Goal: Information Seeking & Learning: Learn about a topic

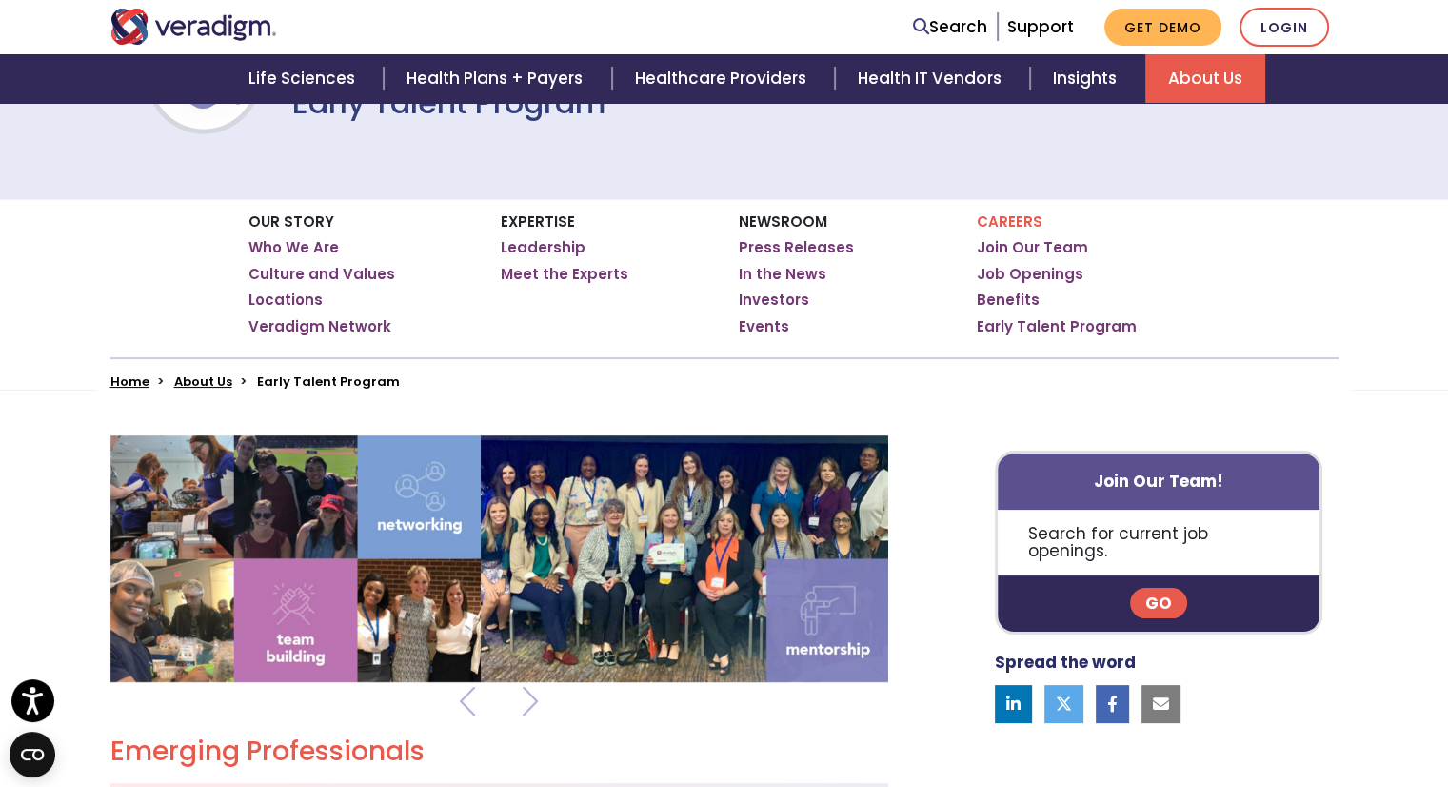
scroll to position [221, 0]
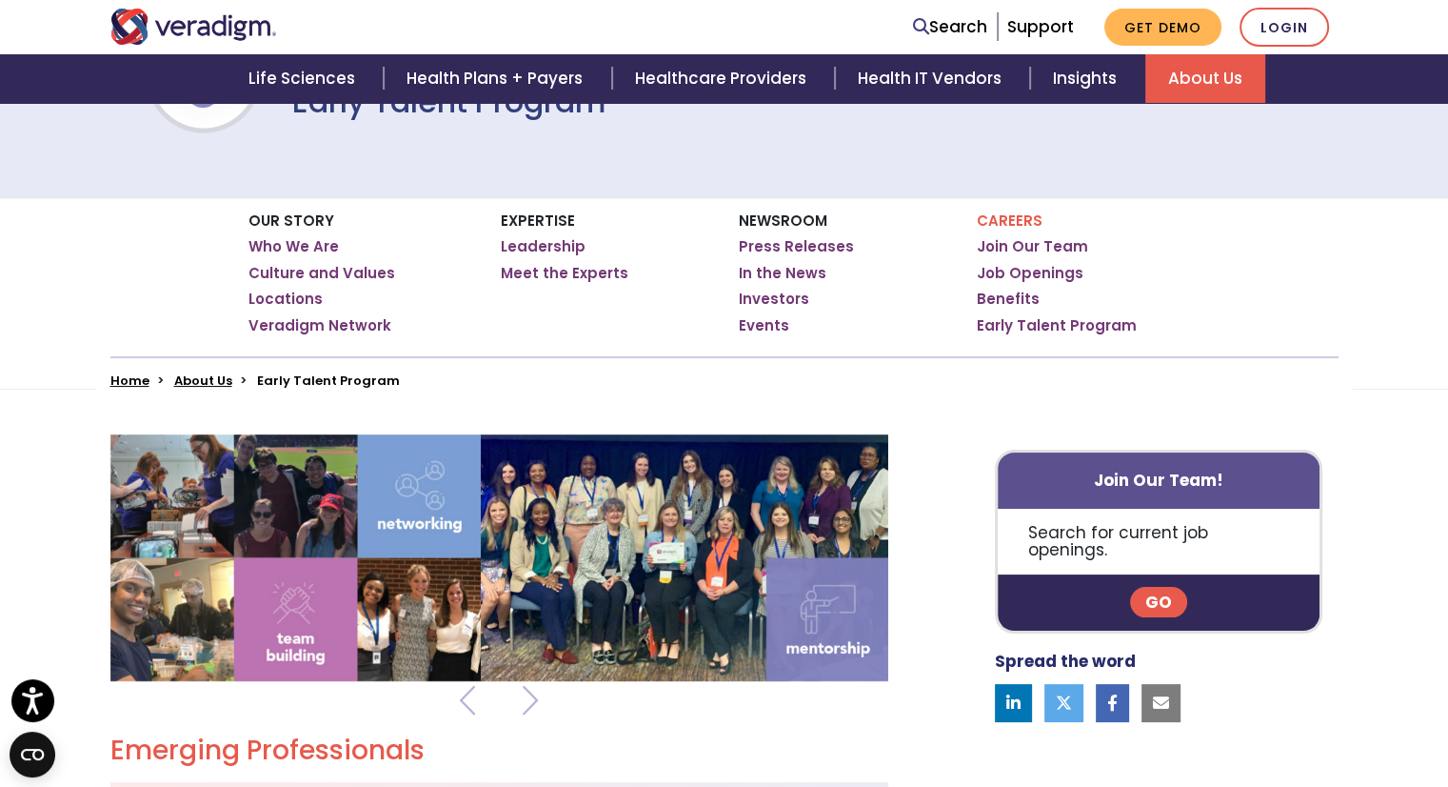
click at [1152, 587] on link "Go" at bounding box center [1158, 602] width 57 height 30
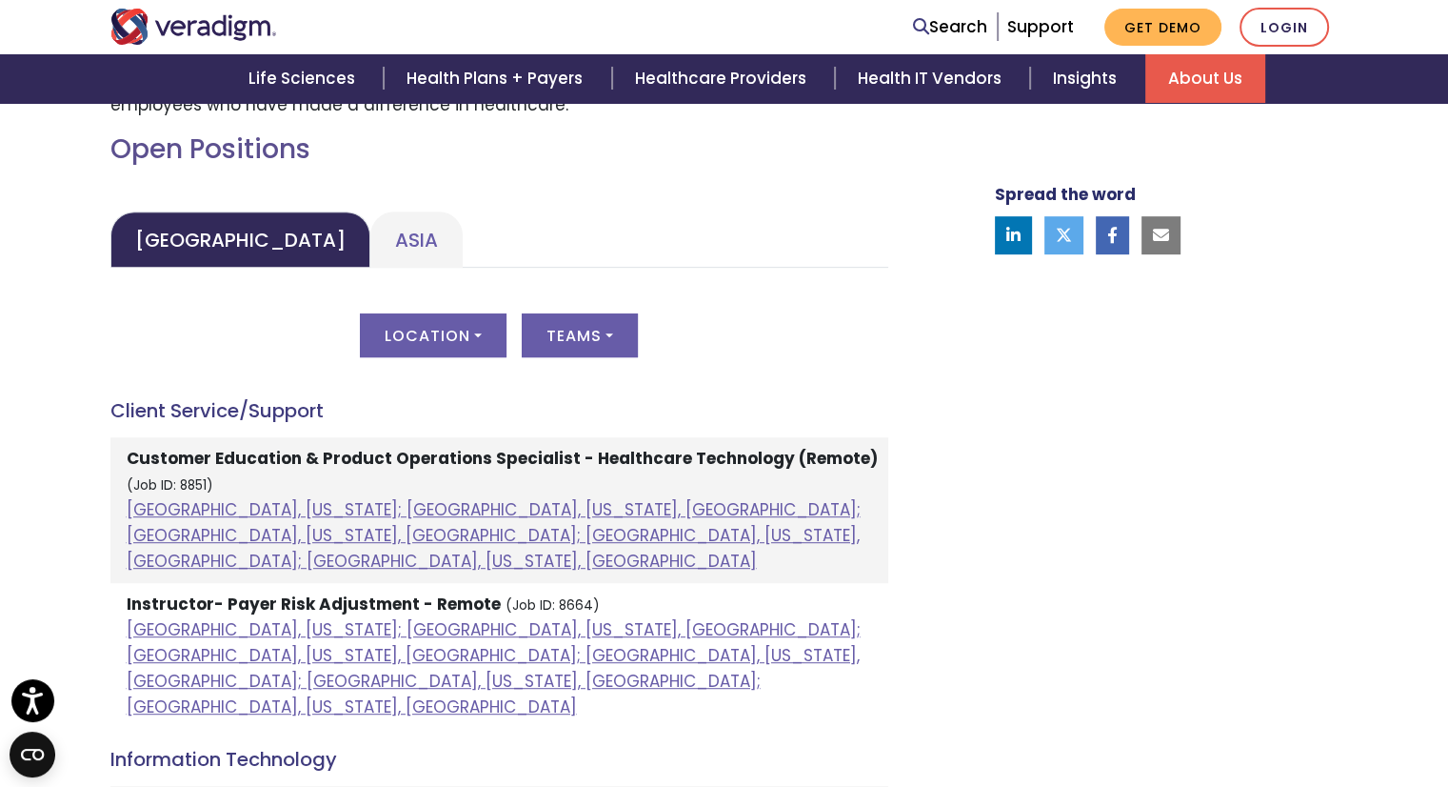
scroll to position [849, 0]
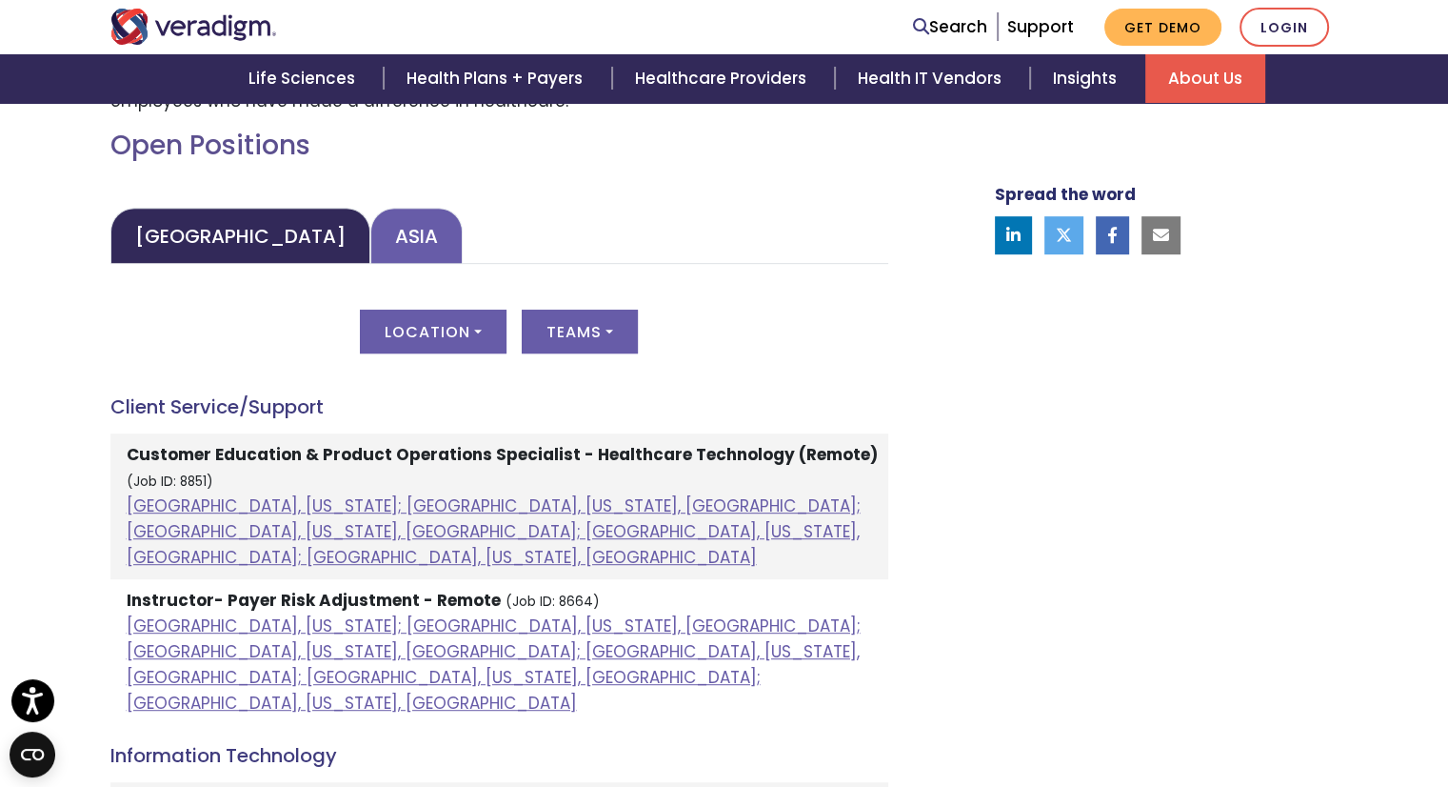
click at [370, 260] on link "Asia" at bounding box center [416, 236] width 92 height 56
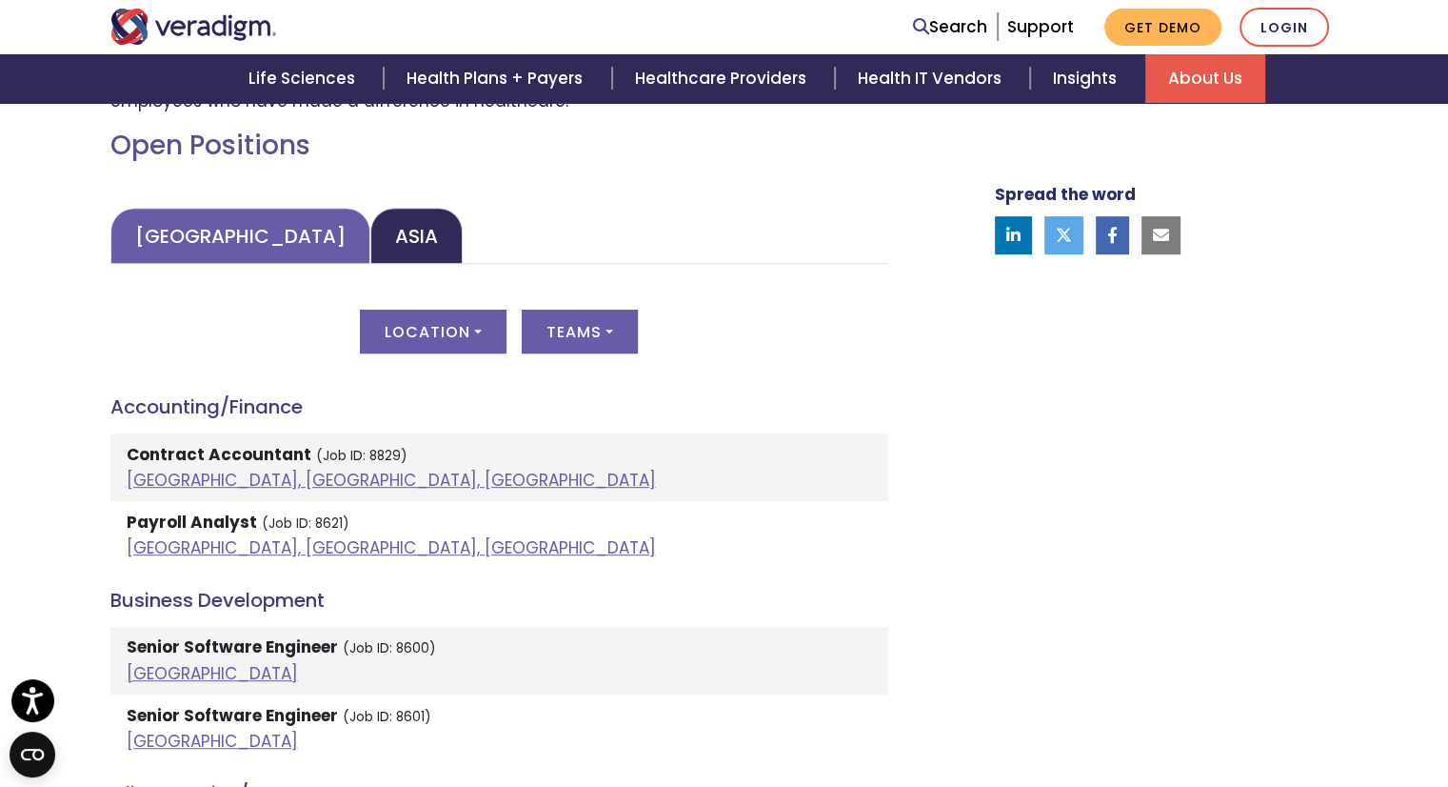
click at [199, 247] on link "United States" at bounding box center [240, 236] width 260 height 56
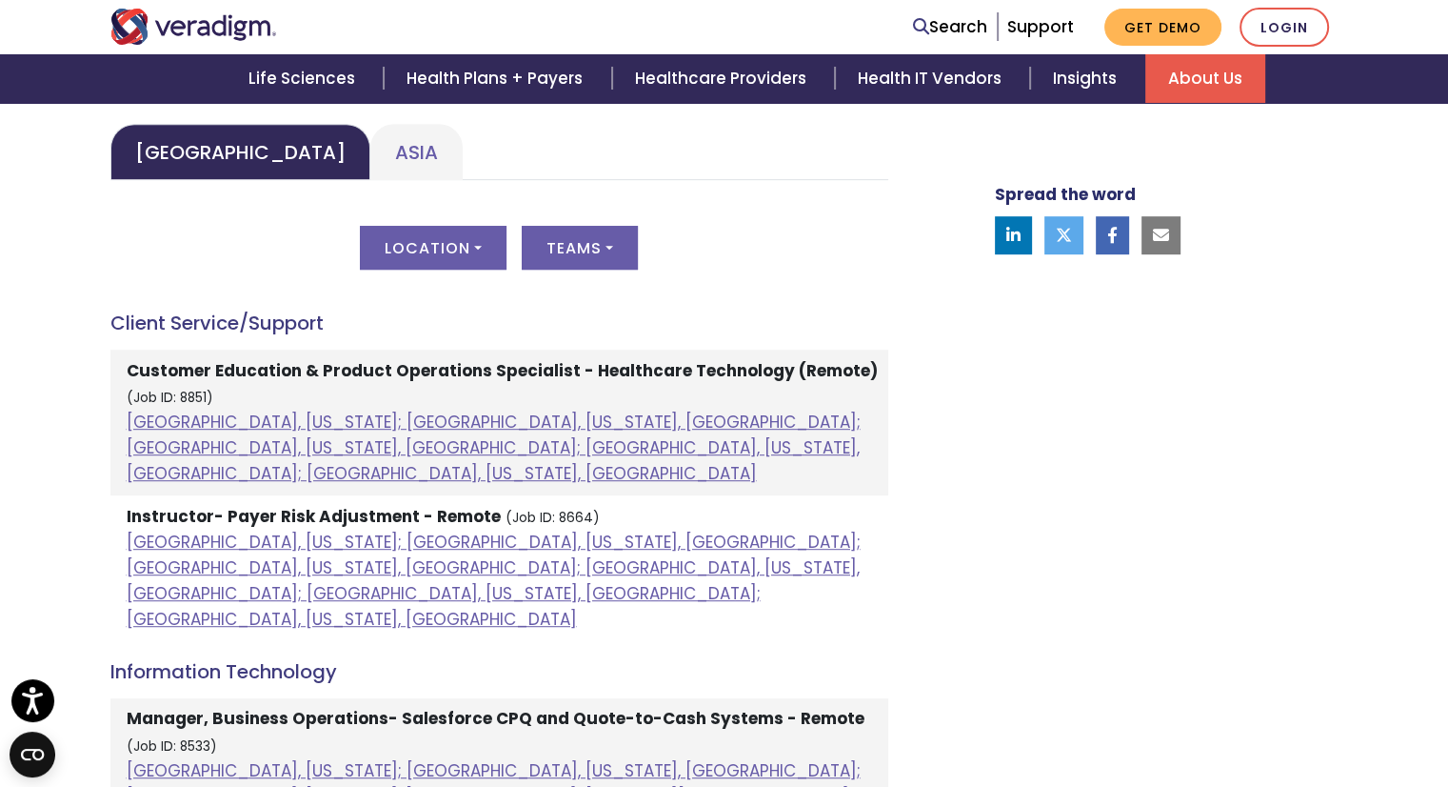
scroll to position [903, 0]
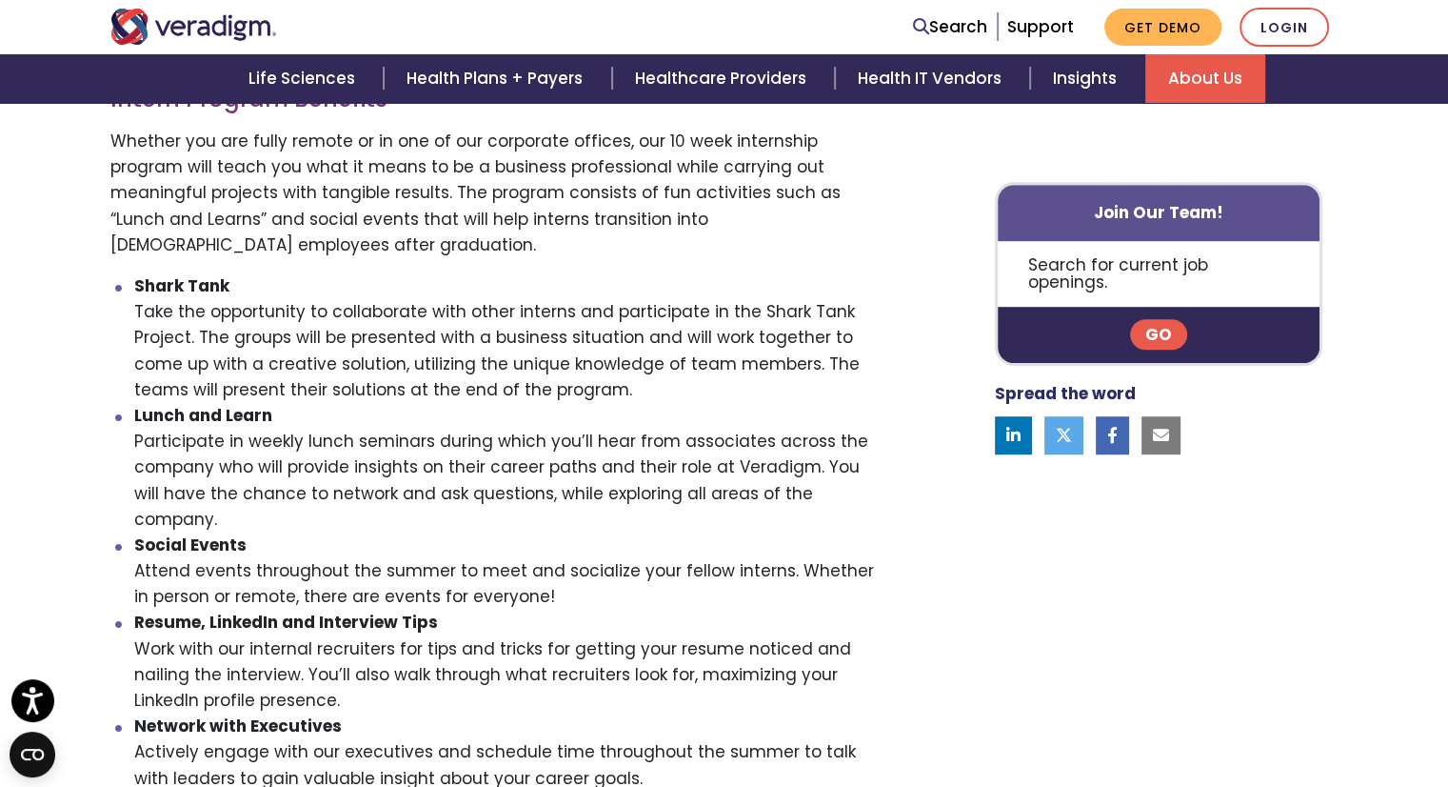
scroll to position [600, 0]
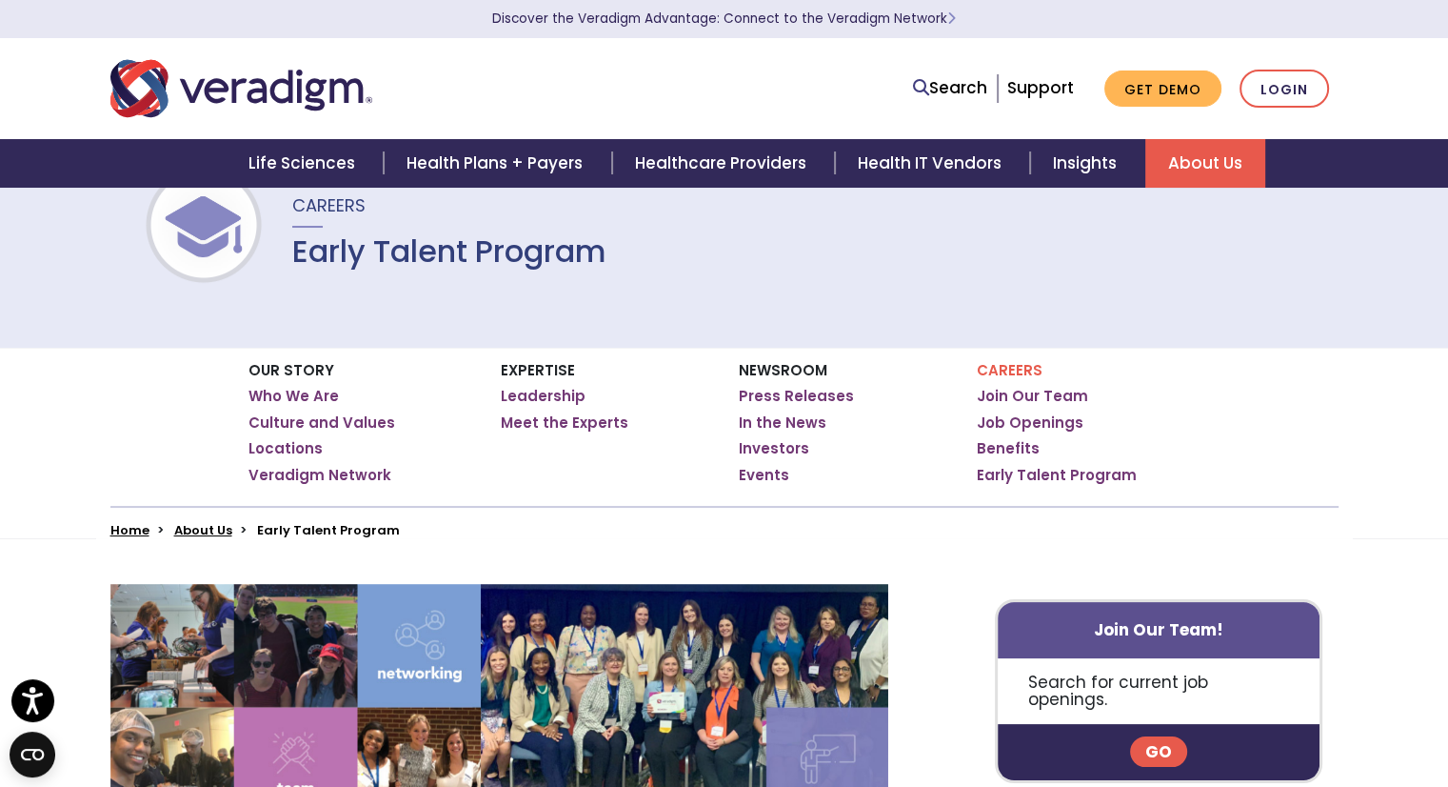
scroll to position [72, 0]
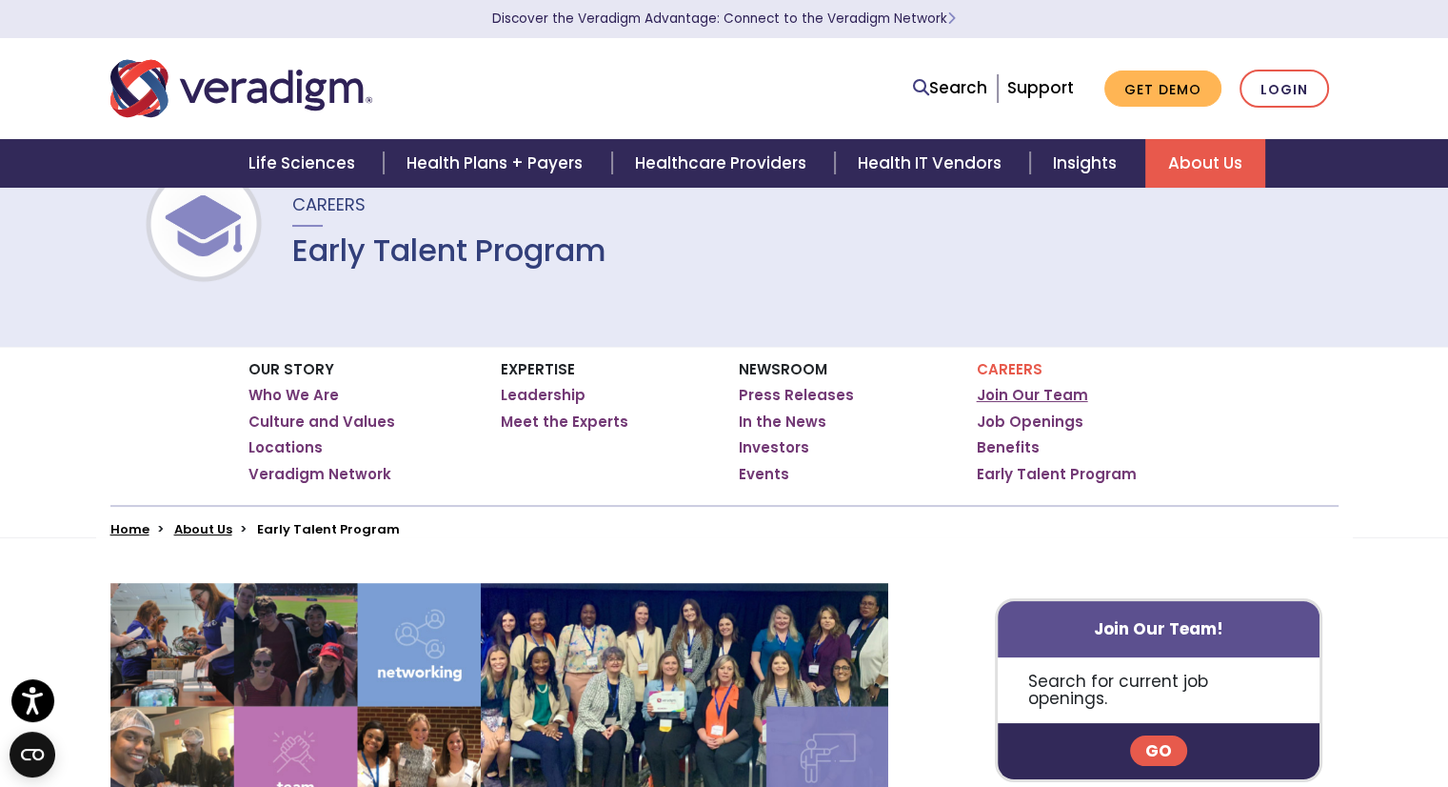
click at [1037, 401] on link "Join Our Team" at bounding box center [1032, 395] width 111 height 19
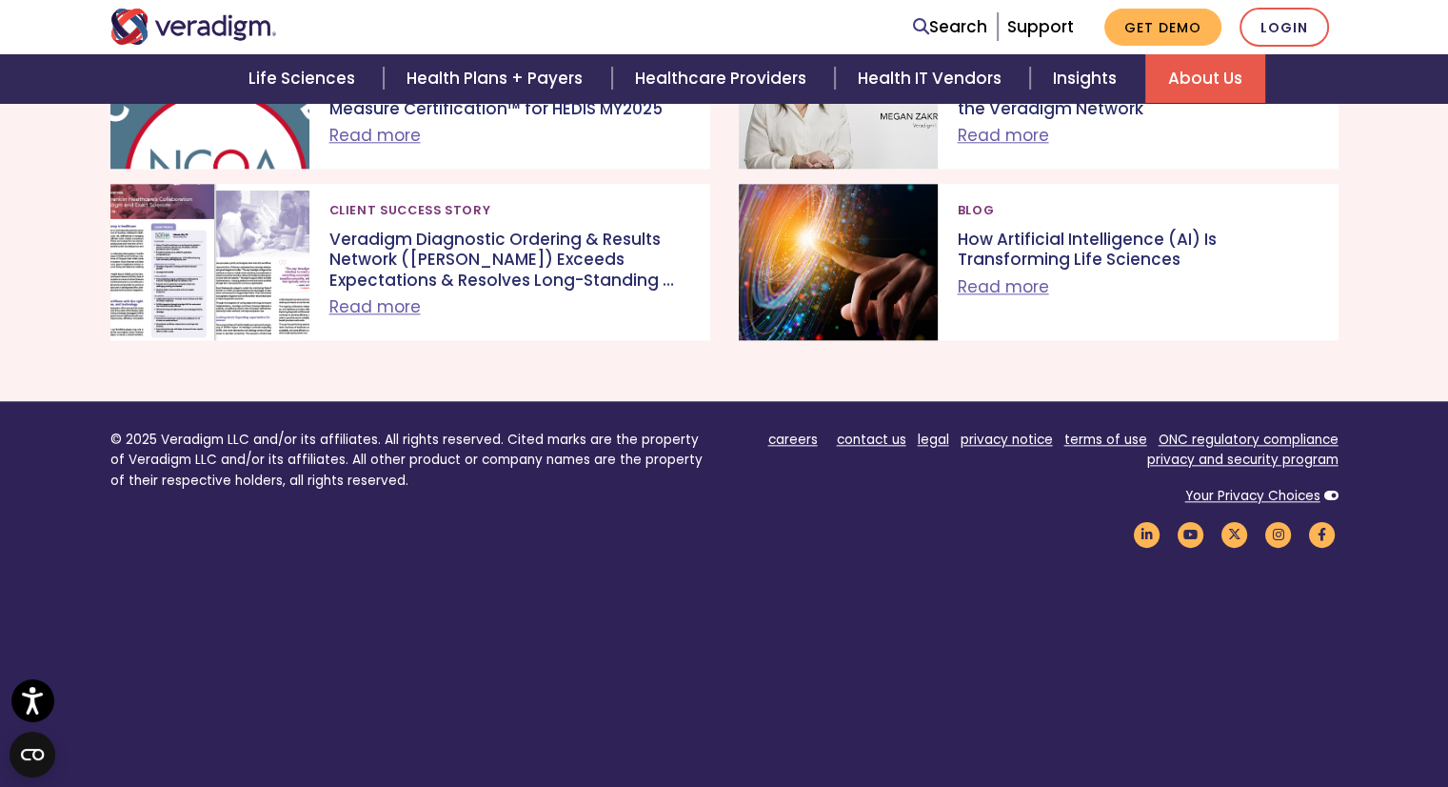
scroll to position [2122, 0]
